Goal: Task Accomplishment & Management: Manage account settings

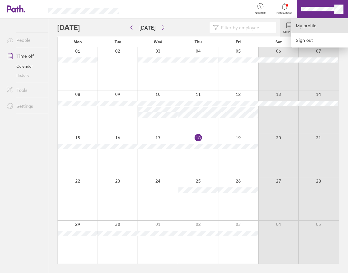
click at [325, 25] on link "My profile" at bounding box center [320, 25] width 57 height 14
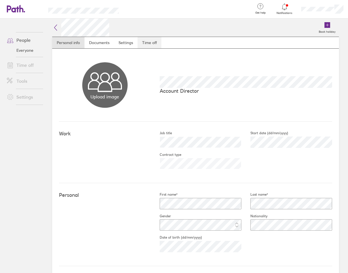
click at [147, 41] on link "Time off" at bounding box center [150, 42] width 24 height 11
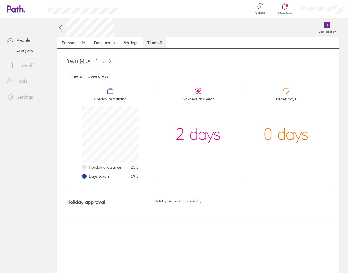
scroll to position [57, 57]
click at [283, 10] on div at bounding box center [285, 7] width 18 height 8
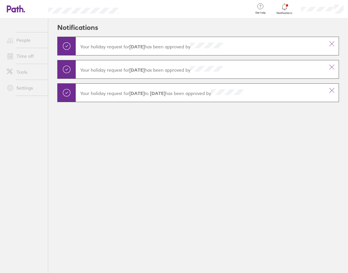
click at [283, 9] on icon at bounding box center [284, 6] width 7 height 7
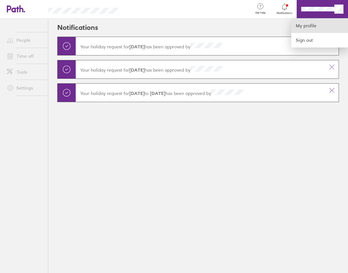
click at [310, 25] on link "My profile" at bounding box center [320, 25] width 57 height 14
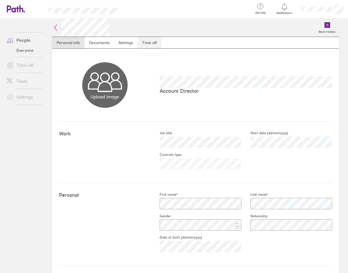
click at [154, 43] on link "Time off" at bounding box center [150, 42] width 24 height 11
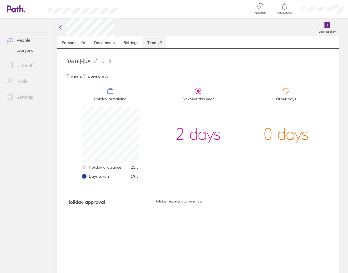
scroll to position [57, 57]
click at [24, 44] on link "People" at bounding box center [25, 39] width 46 height 11
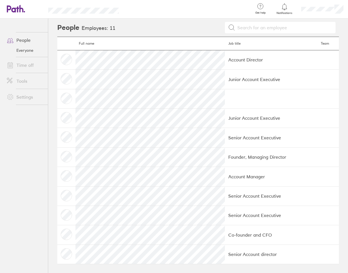
click at [25, 50] on link "Everyone" at bounding box center [25, 50] width 46 height 9
click at [21, 39] on link "People" at bounding box center [25, 39] width 46 height 11
click at [24, 11] on icon at bounding box center [16, 9] width 18 height 8
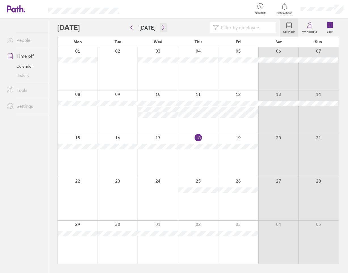
click at [161, 28] on icon "button" at bounding box center [163, 27] width 4 height 5
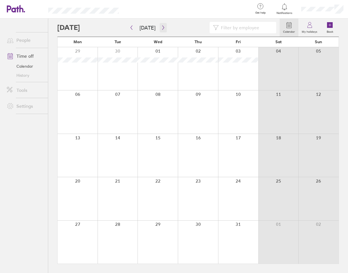
click at [161, 28] on icon "button" at bounding box center [163, 27] width 4 height 5
